Goal: Task Accomplishment & Management: Manage account settings

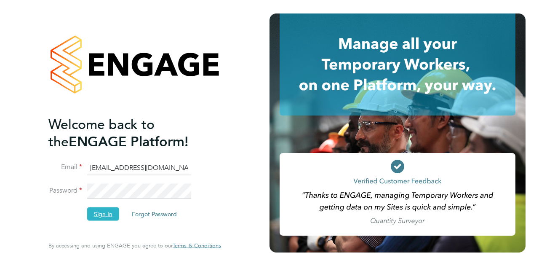
click at [110, 208] on button "Sign In" at bounding box center [103, 213] width 32 height 13
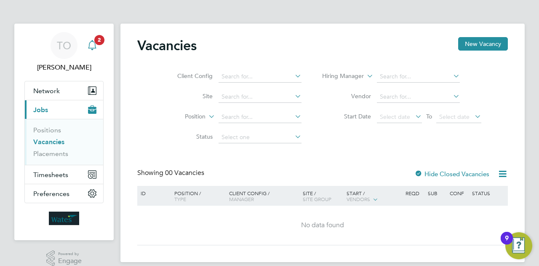
click at [101, 41] on span "2" at bounding box center [99, 40] width 10 height 10
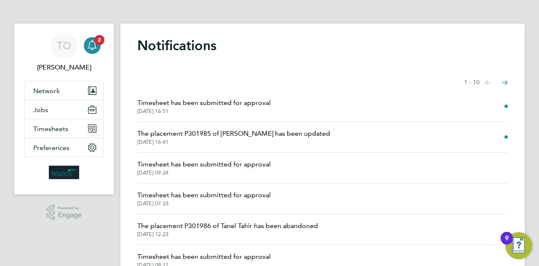
click at [244, 111] on span "[DATE] 16:51" at bounding box center [204, 111] width 134 height 7
click at [172, 100] on span "Timesheet has been submitted for approval" at bounding box center [204, 103] width 134 height 10
click at [502, 103] on li "Timesheet has been submitted for approval [DATE] 16:51" at bounding box center [322, 106] width 371 height 31
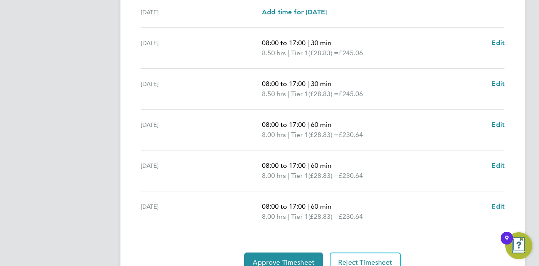
scroll to position [348, 0]
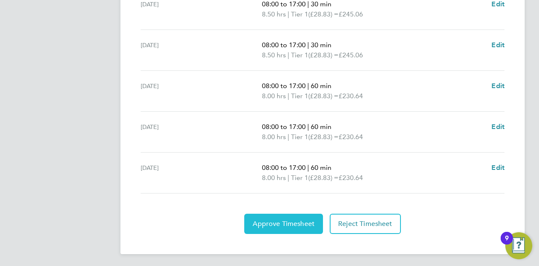
click at [274, 228] on button "Approve Timesheet" at bounding box center [283, 224] width 79 height 20
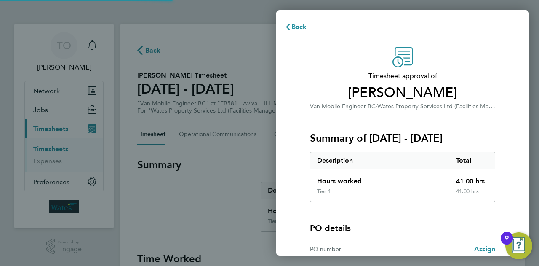
click at [302, 218] on div "Timesheet approval of [PERSON_NAME] Van Mobile Engineer BC · Wates Property Ser…" at bounding box center [403, 186] width 206 height 278
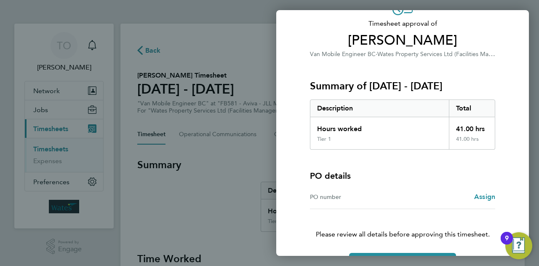
scroll to position [79, 0]
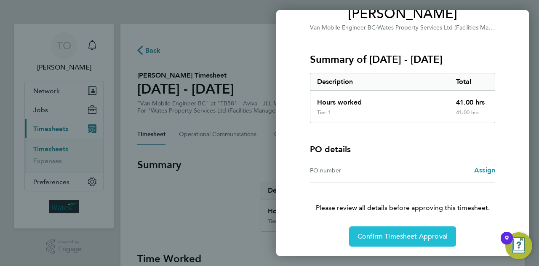
click at [393, 236] on span "Confirm Timesheet Approval" at bounding box center [403, 236] width 90 height 8
